Goal: Check status: Check status

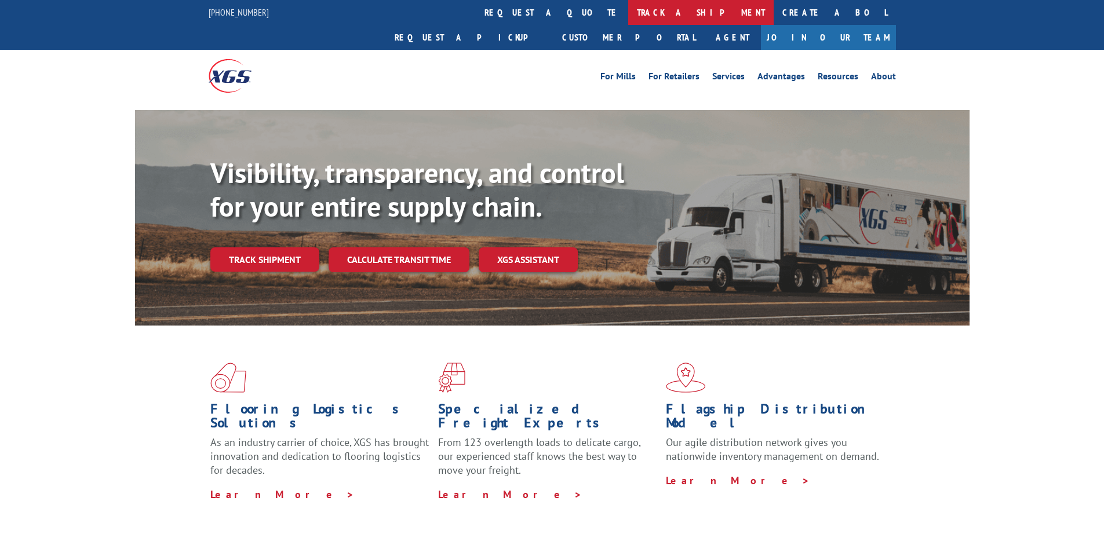
drag, startPoint x: 501, startPoint y: 15, endPoint x: 507, endPoint y: 14, distance: 6.4
click at [628, 15] on link "track a shipment" at bounding box center [700, 12] width 145 height 25
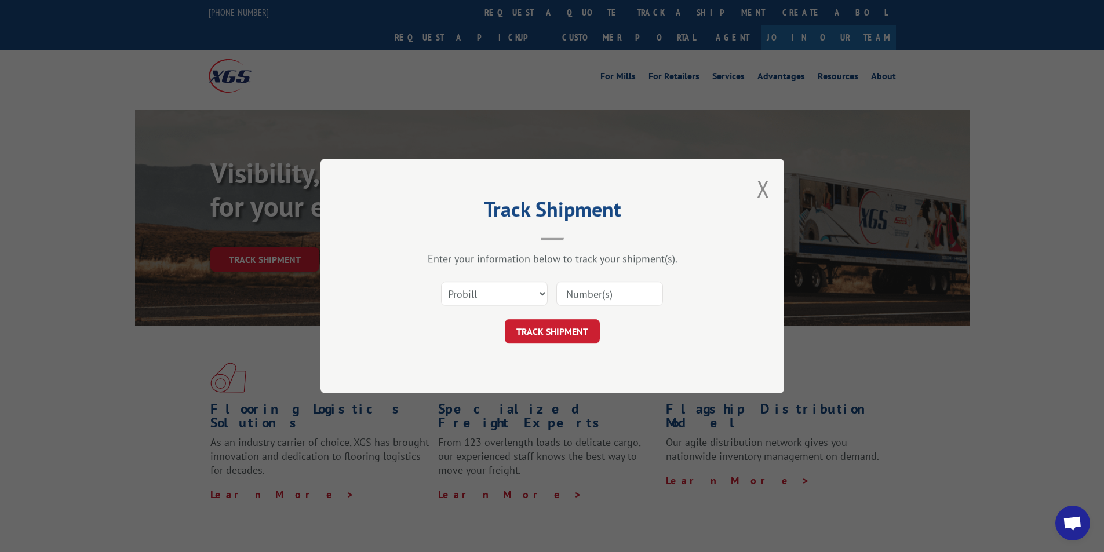
drag, startPoint x: 596, startPoint y: 301, endPoint x: 586, endPoint y: 316, distance: 18.0
click at [596, 301] on input at bounding box center [609, 294] width 107 height 24
paste input "17348006"
type input "17348006"
click at [574, 327] on button "TRACK SHIPMENT" at bounding box center [552, 331] width 95 height 24
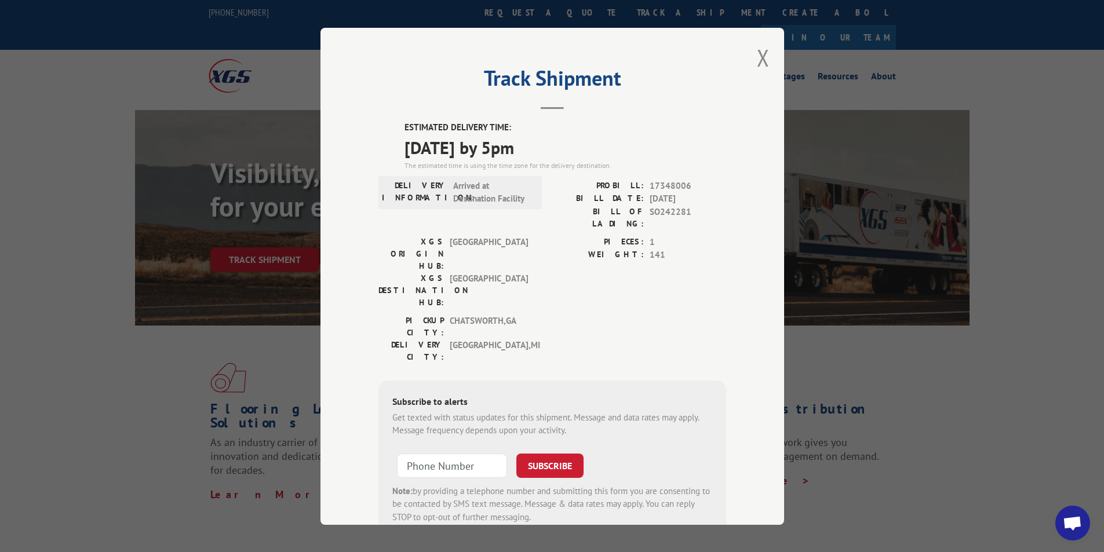
drag, startPoint x: 557, startPoint y: 149, endPoint x: 385, endPoint y: 133, distance: 172.8
click at [385, 133] on div "ESTIMATED DELIVERY TIME: [DATE] by 5pm The estimated time is using the time zon…" at bounding box center [552, 329] width 348 height 417
copy div "ESTIMATED DELIVERY TIME: [DATE] by 5pm"
